Goal: Find contact information: Find contact information

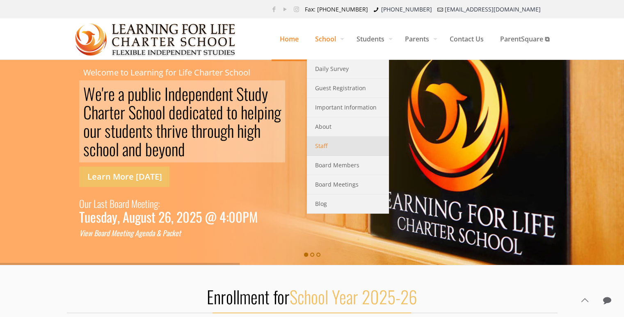
click at [326, 144] on link "Staff" at bounding box center [348, 146] width 82 height 19
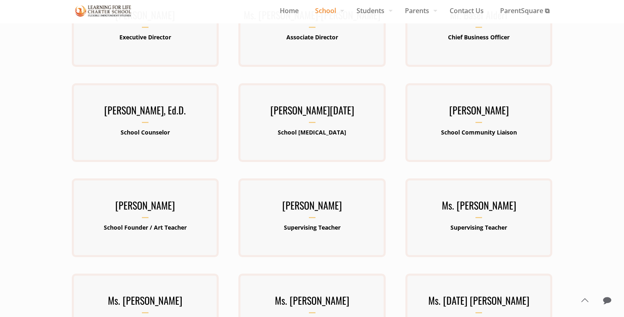
scroll to position [148, 0]
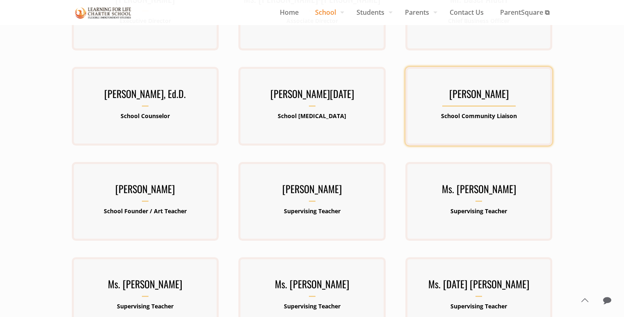
click at [452, 109] on div "[PERSON_NAME] School Community Liaison" at bounding box center [479, 106] width 147 height 42
click at [475, 92] on h3 "[PERSON_NAME]" at bounding box center [479, 95] width 147 height 21
click at [498, 87] on h3 "[PERSON_NAME]" at bounding box center [479, 95] width 147 height 21
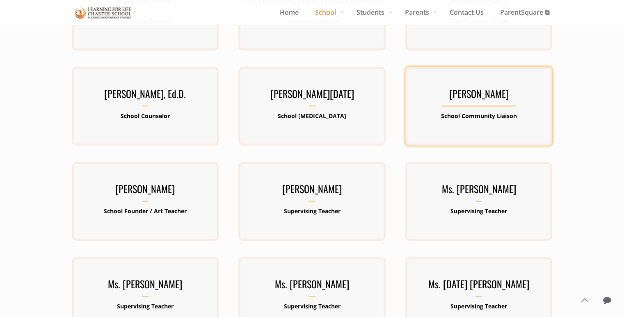
click at [498, 87] on h3 "[PERSON_NAME]" at bounding box center [479, 95] width 147 height 21
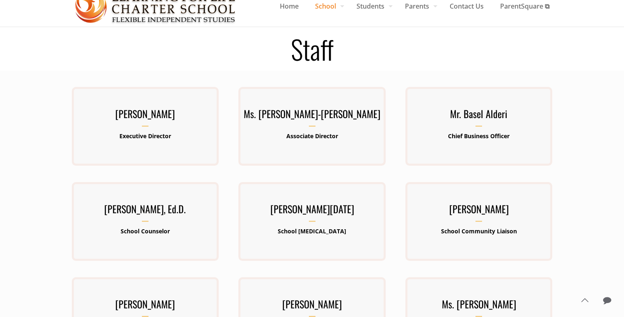
scroll to position [0, 0]
